Goal: Information Seeking & Learning: Learn about a topic

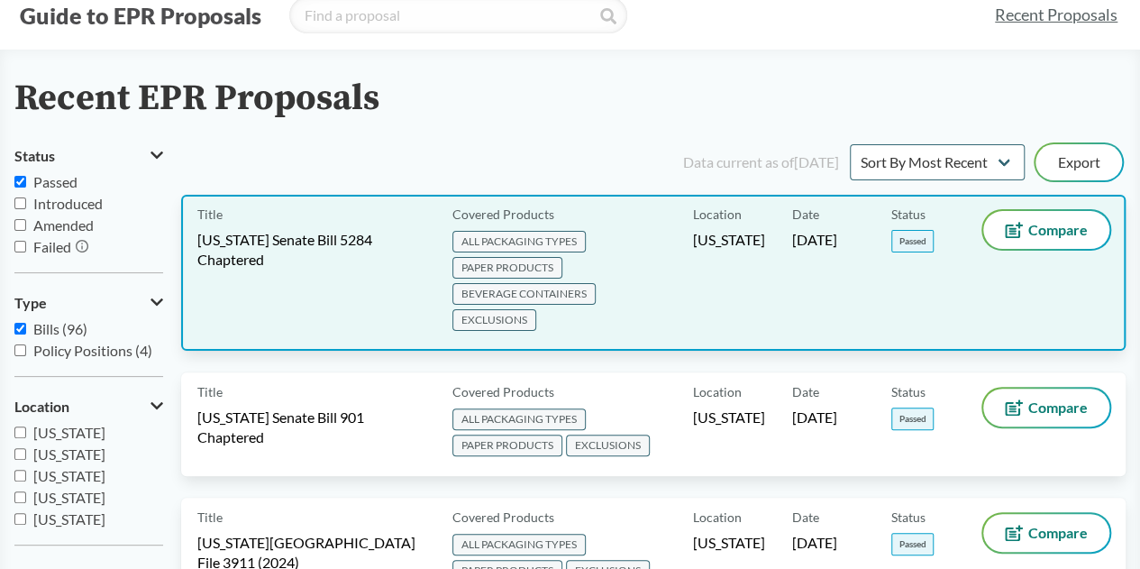
scroll to position [52, 0]
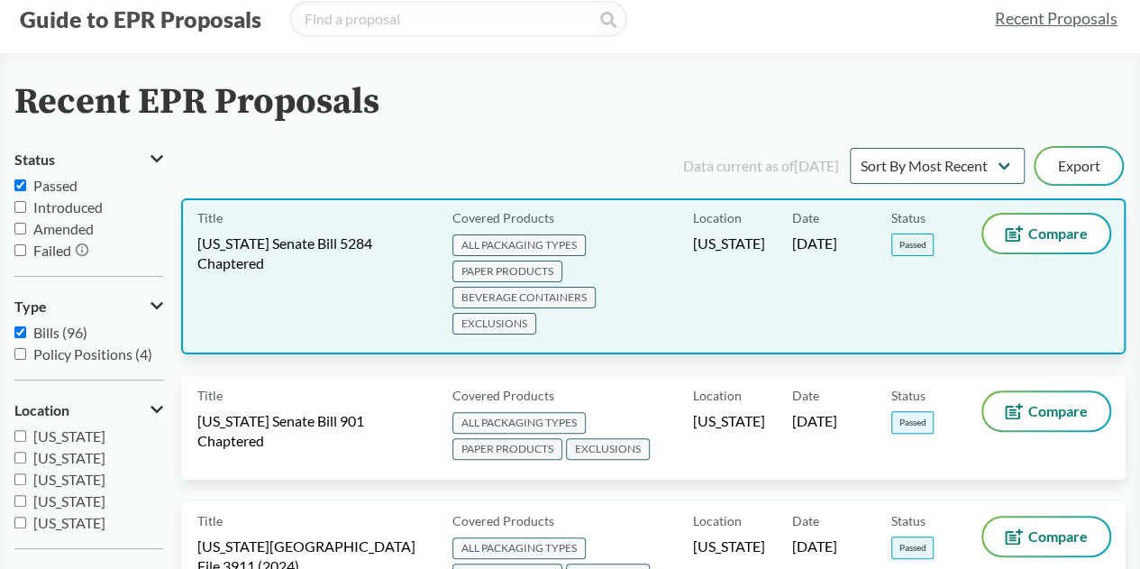
click at [624, 253] on span "ALL PACKAGING TYPES PAPER PRODUCTS BEVERAGE CONTAINERS EXCLUSIONS" at bounding box center [569, 285] width 233 height 105
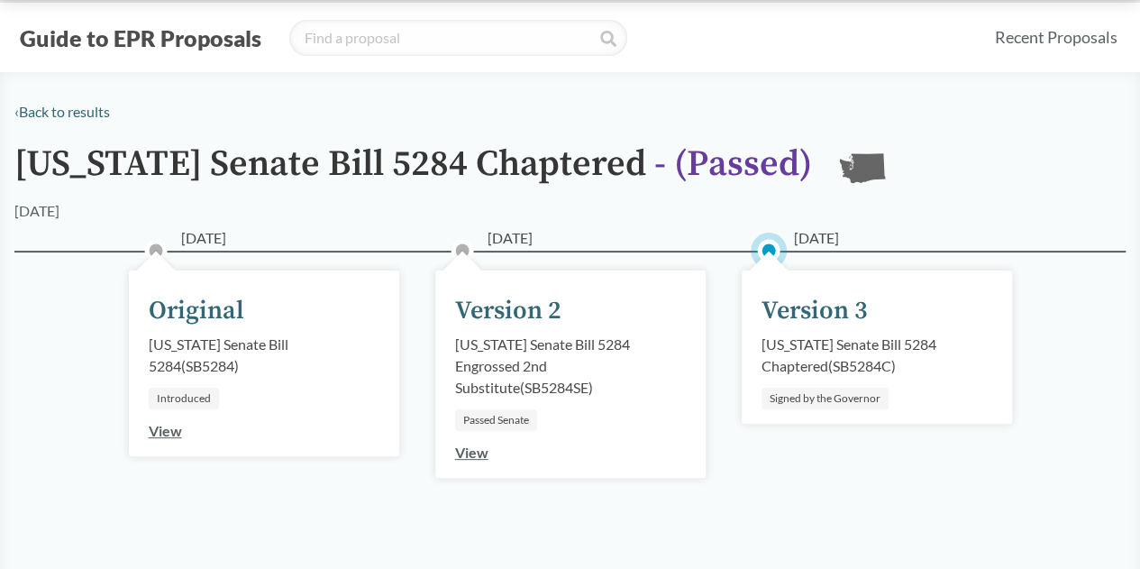
scroll to position [37, 0]
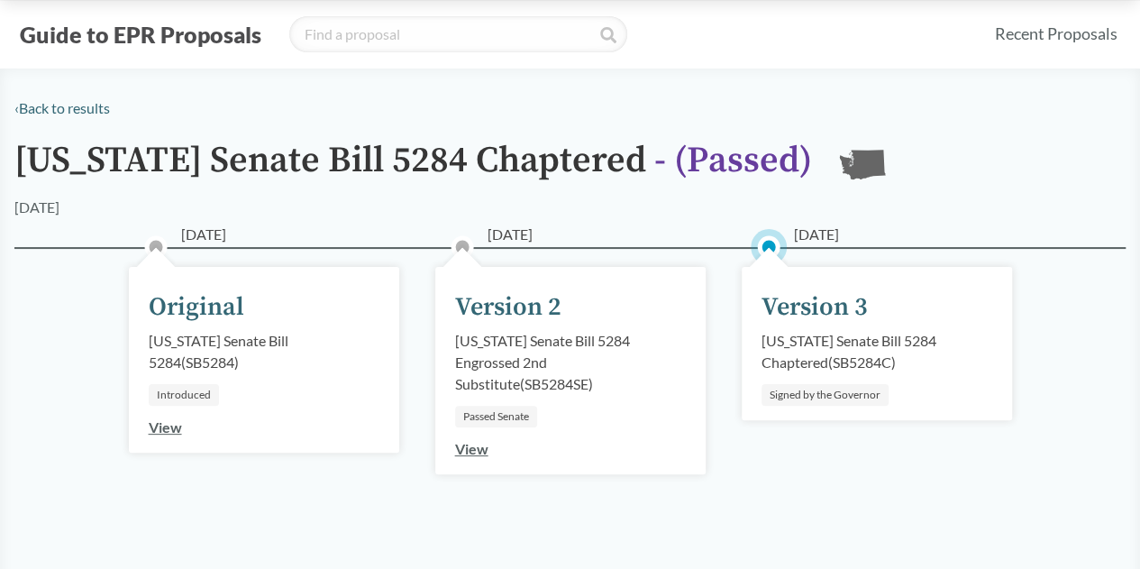
click at [469, 453] on link "View" at bounding box center [471, 448] width 33 height 17
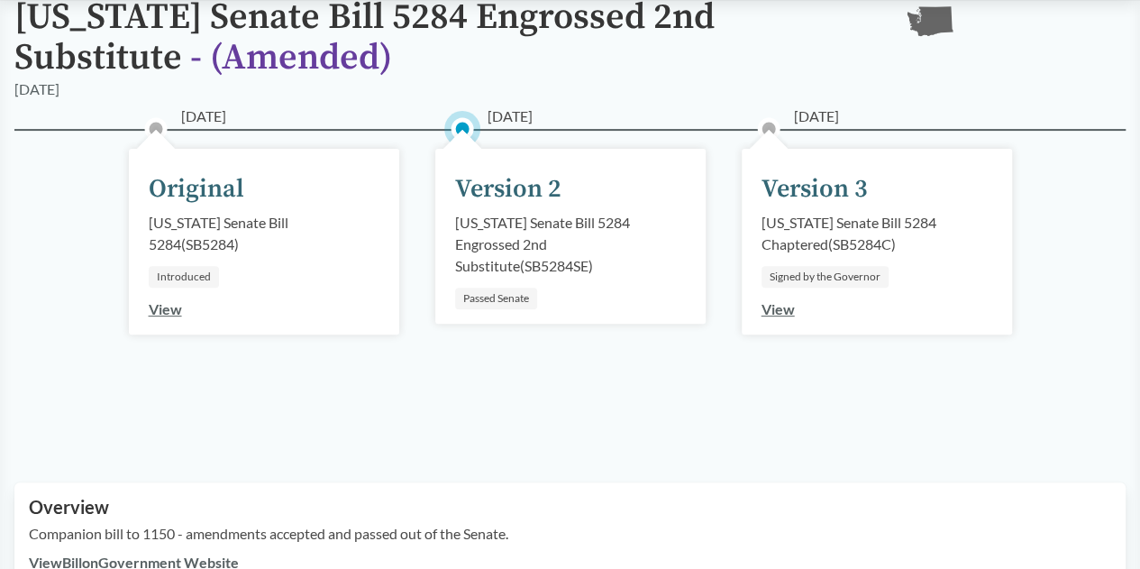
scroll to position [181, 0]
click at [778, 310] on link "View" at bounding box center [778, 307] width 33 height 17
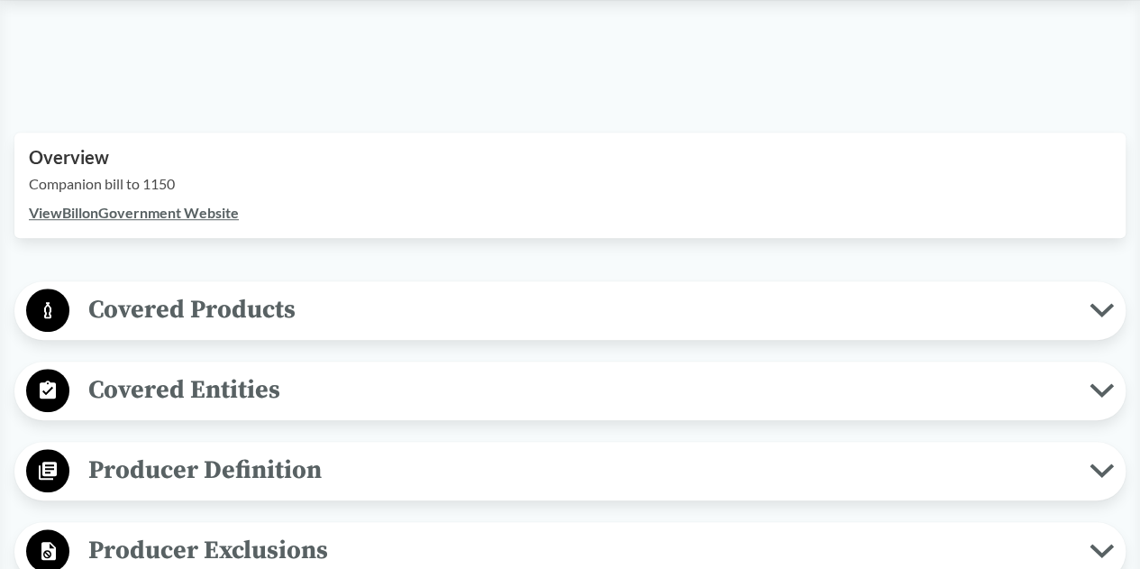
scroll to position [532, 0]
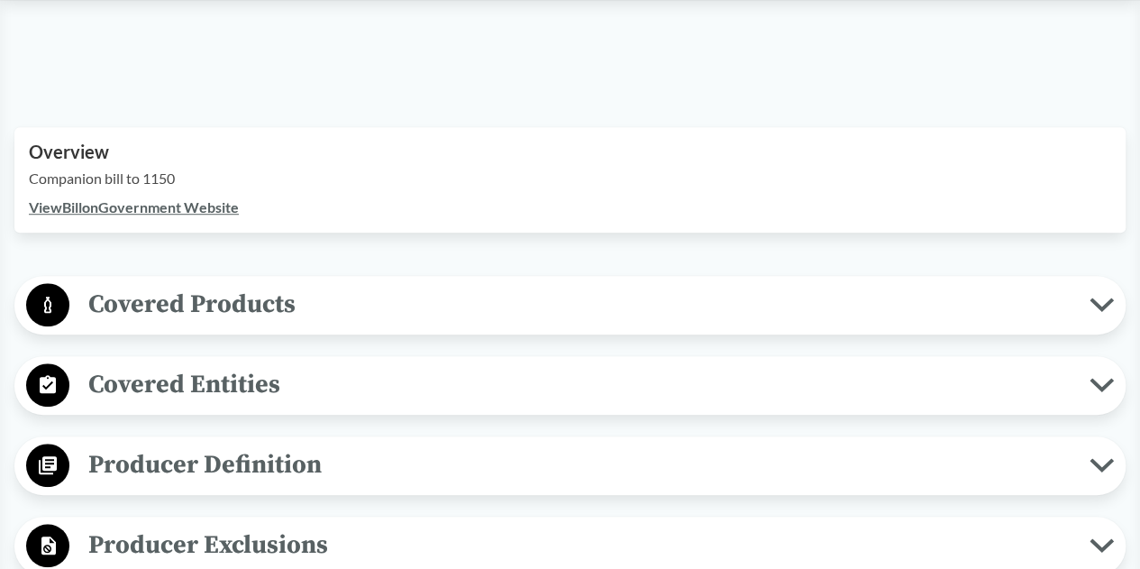
click at [216, 199] on link "View Bill on Government Website" at bounding box center [134, 206] width 210 height 17
click at [694, 320] on span "Covered Products" at bounding box center [579, 304] width 1020 height 41
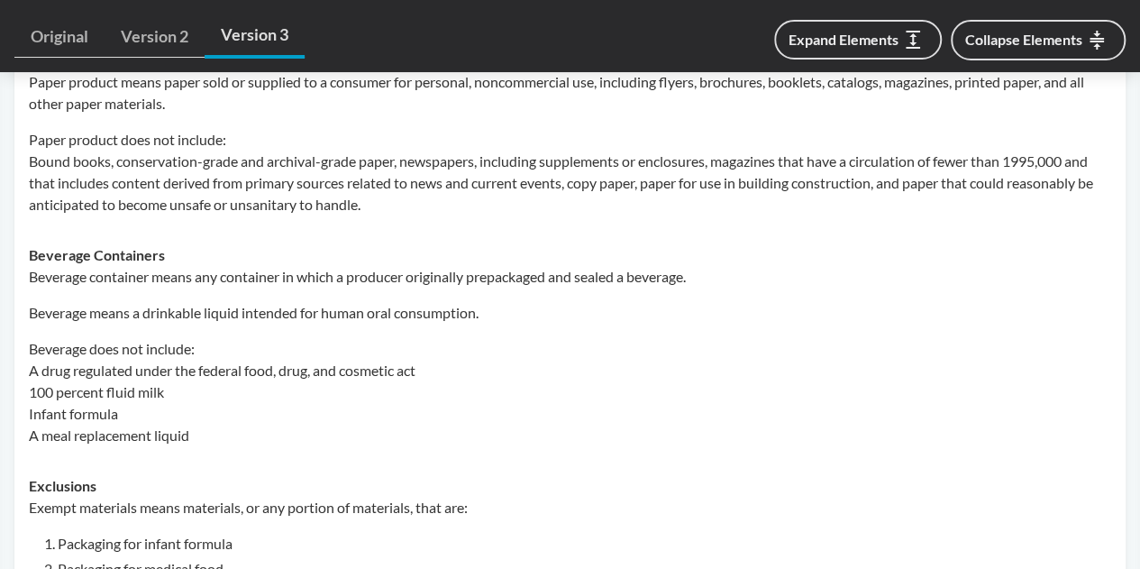
scroll to position [1035, 0]
click at [827, 50] on button "Expand Elements" at bounding box center [858, 40] width 168 height 40
click at [1037, 33] on button "Collapse Elements" at bounding box center [1038, 40] width 175 height 41
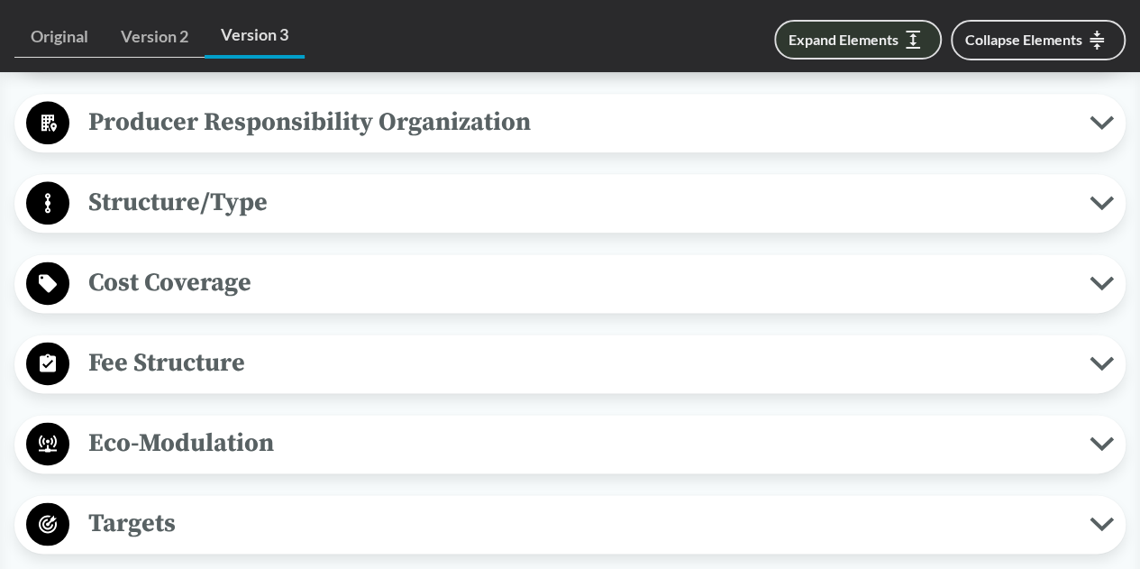
click at [873, 44] on button "Expand Elements" at bounding box center [858, 40] width 168 height 40
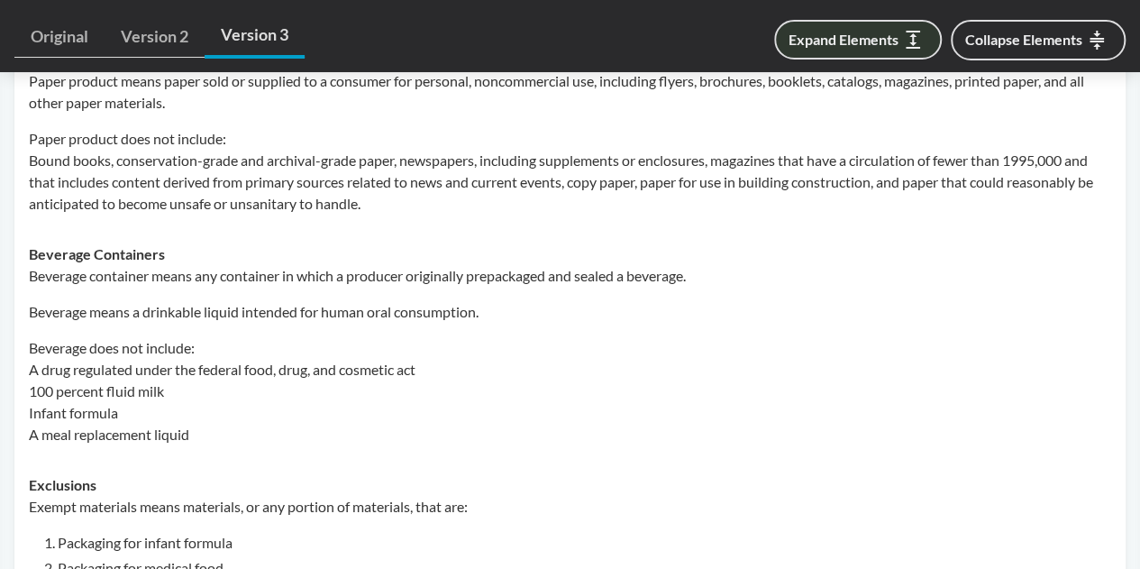
scroll to position [2820, 0]
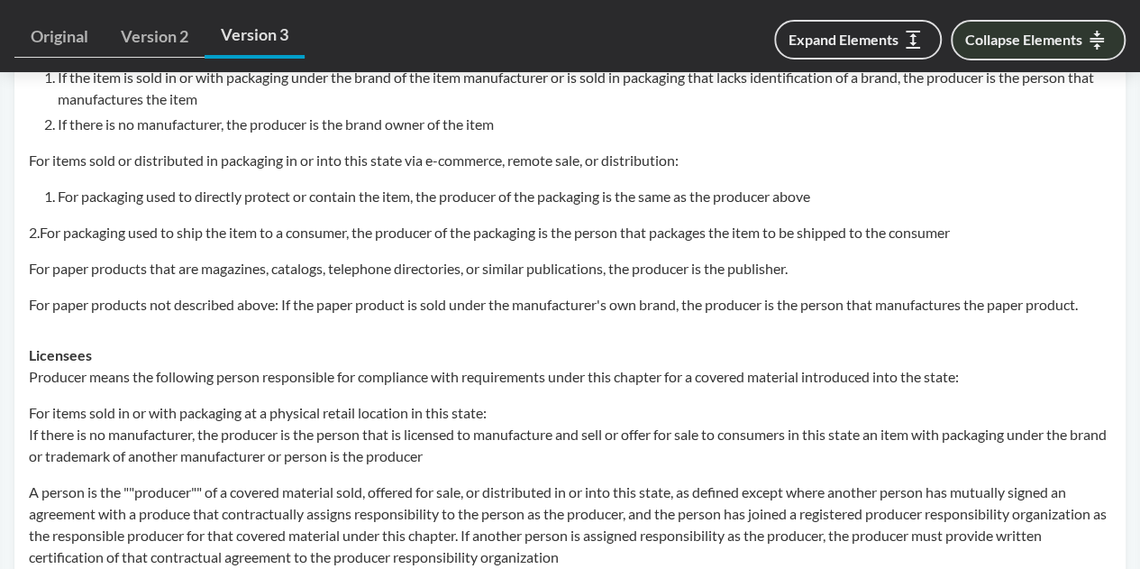
click at [1006, 32] on button "Collapse Elements" at bounding box center [1038, 40] width 175 height 41
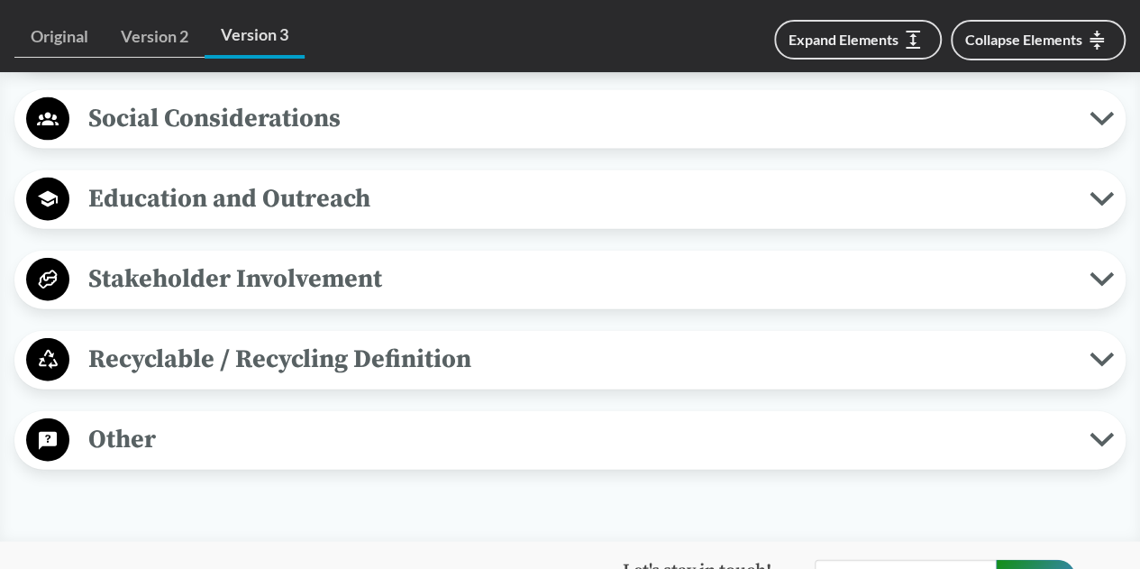
scroll to position [1943, 0]
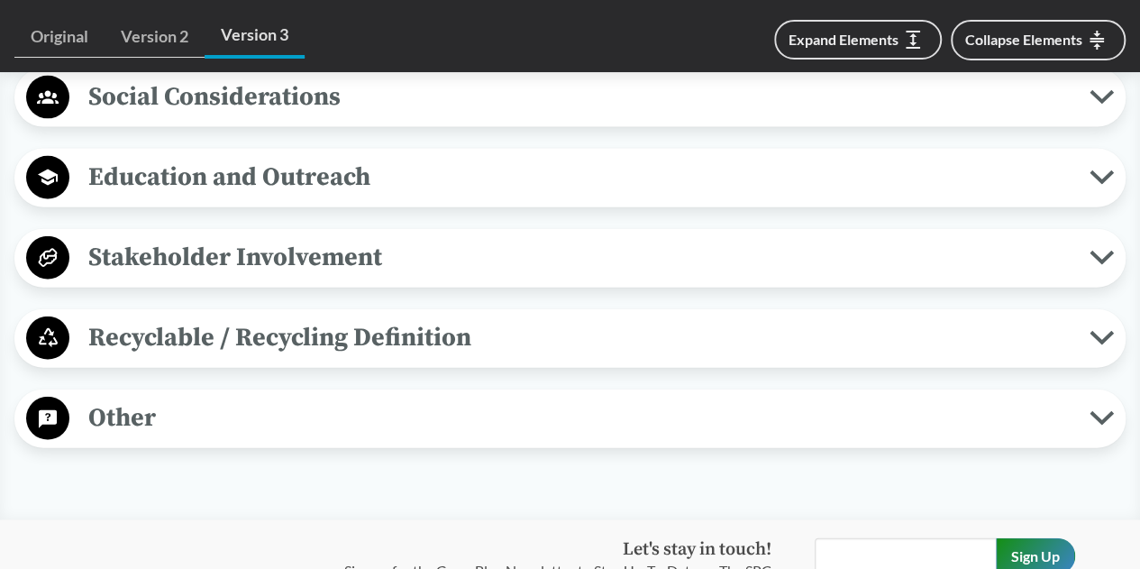
click at [714, 317] on span "Recyclable / Recycling Definition" at bounding box center [579, 337] width 1020 height 41
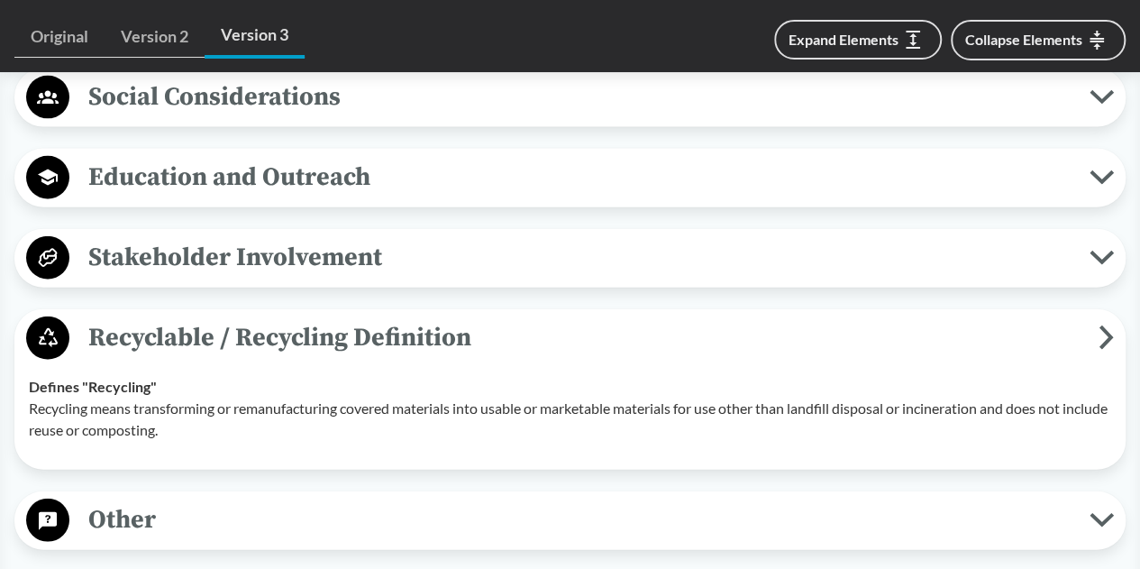
click at [714, 317] on span "Recyclable / Recycling Definition" at bounding box center [583, 337] width 1029 height 41
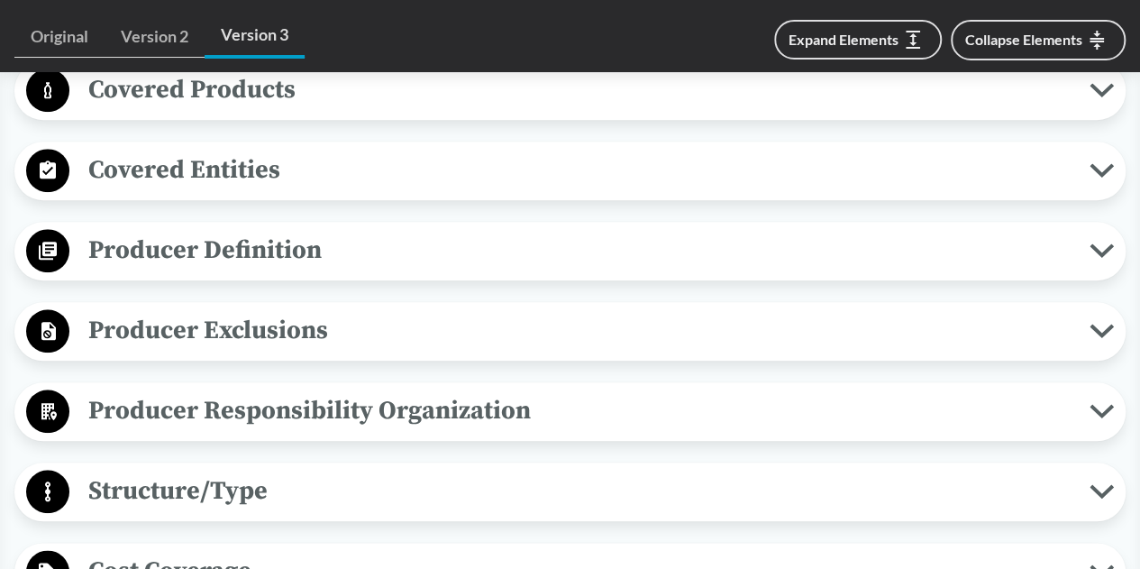
scroll to position [745, 0]
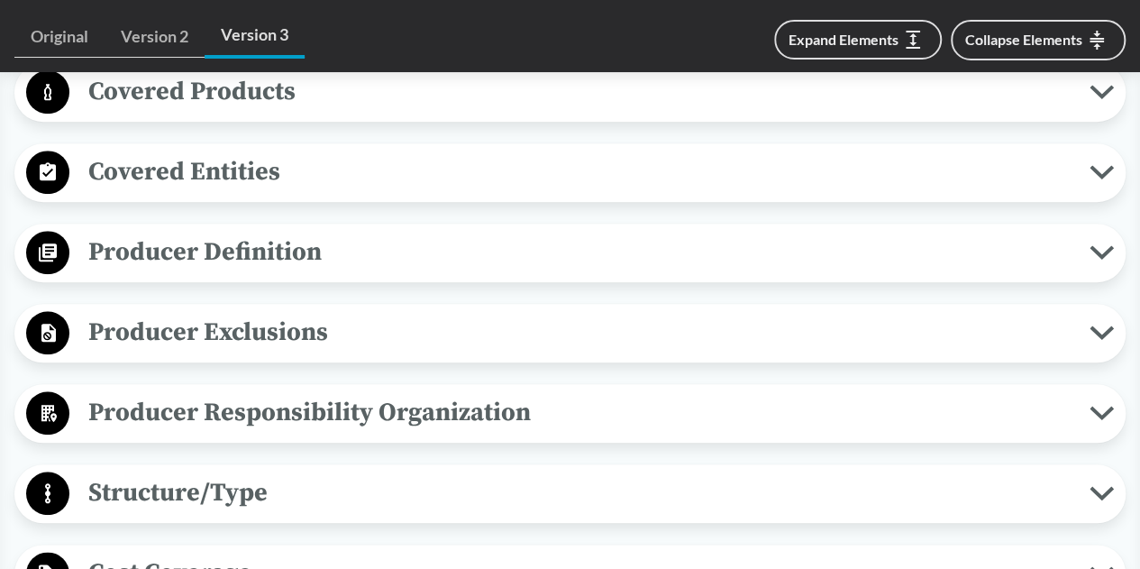
click at [746, 242] on span "Producer Definition" at bounding box center [579, 252] width 1020 height 41
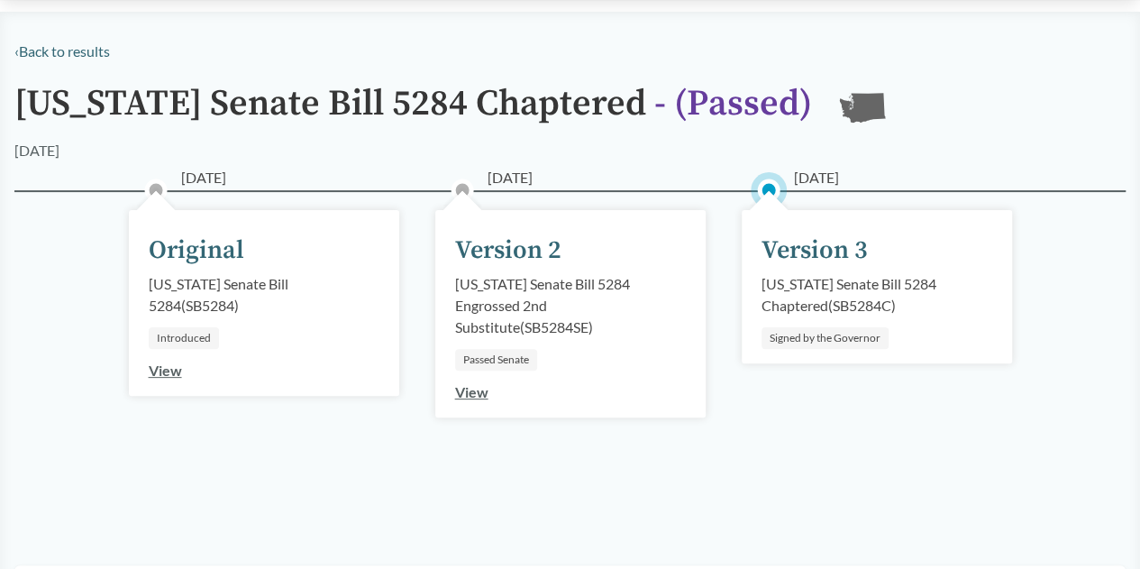
scroll to position [0, 0]
